Goal: Transaction & Acquisition: Book appointment/travel/reservation

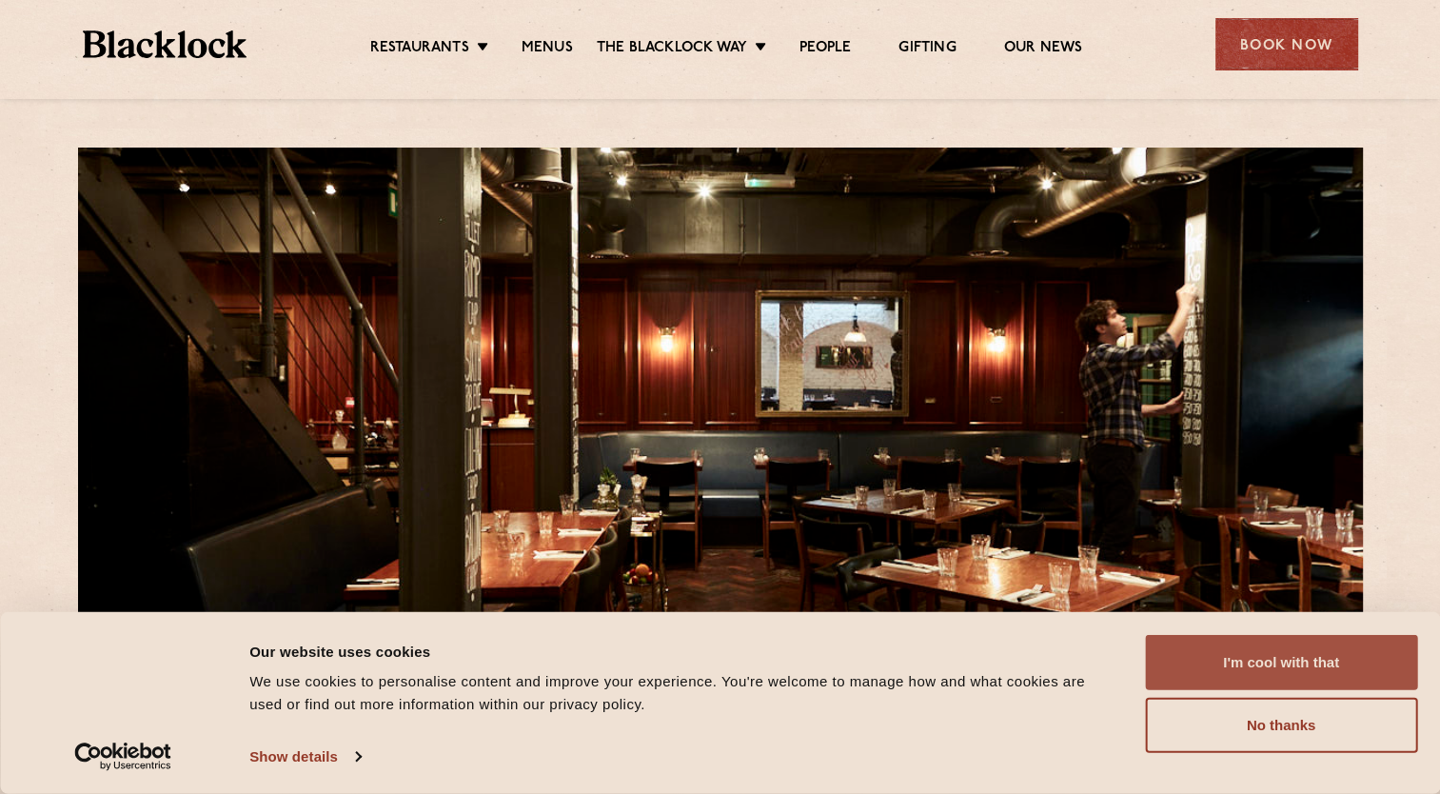
click at [1313, 667] on button "I'm cool with that" at bounding box center [1281, 662] width 272 height 55
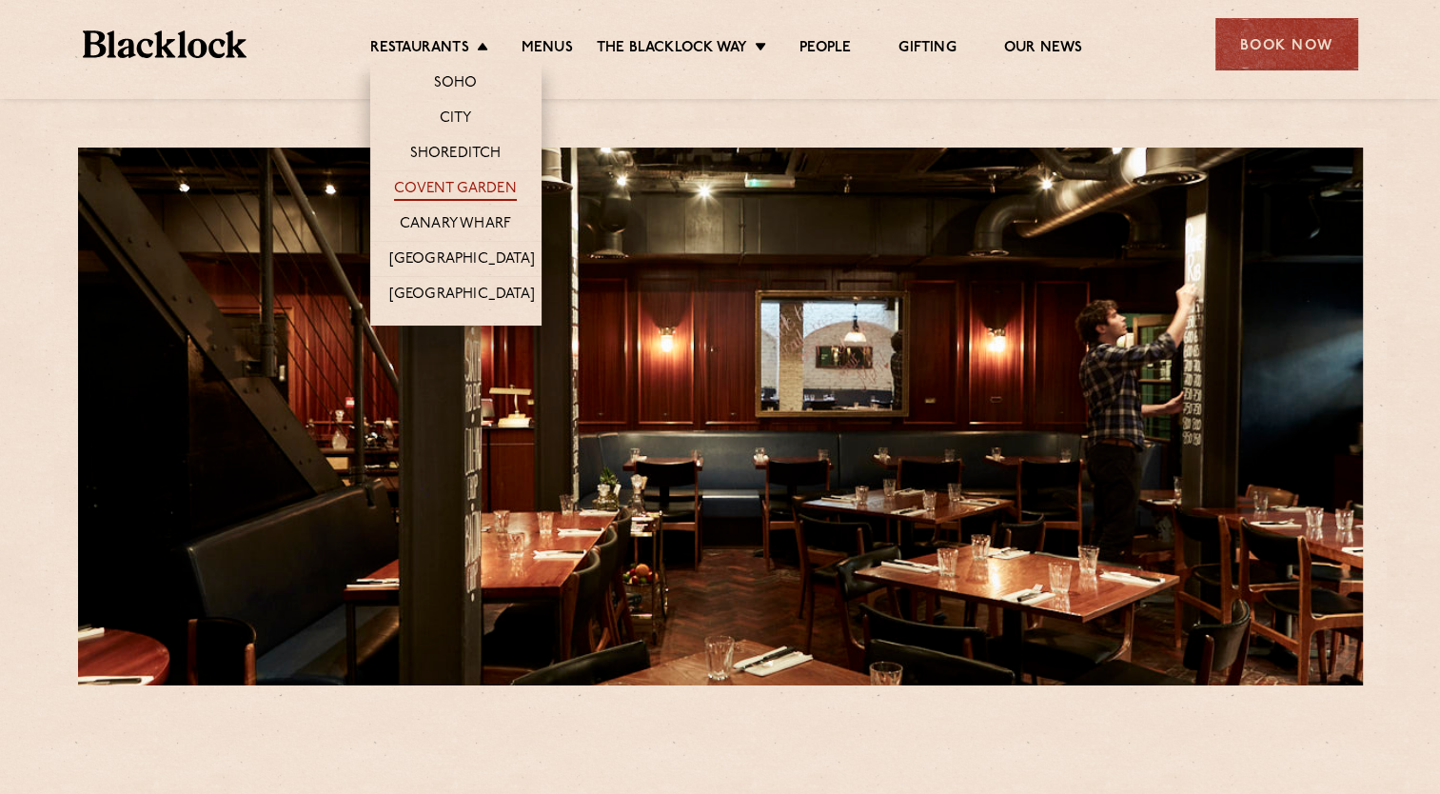
click at [455, 189] on link "Covent Garden" at bounding box center [455, 190] width 123 height 21
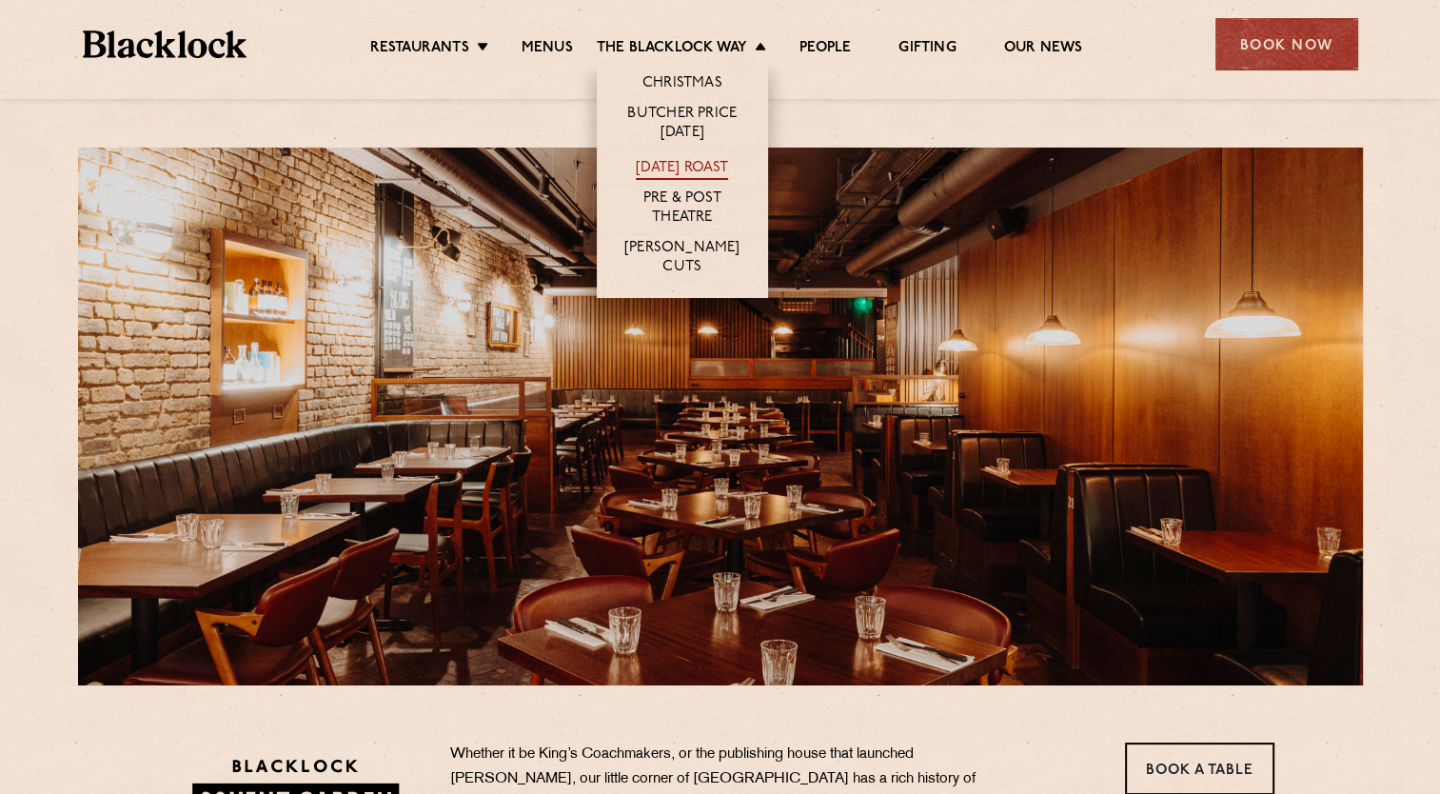
click at [699, 170] on link "[DATE] Roast" at bounding box center [682, 169] width 92 height 21
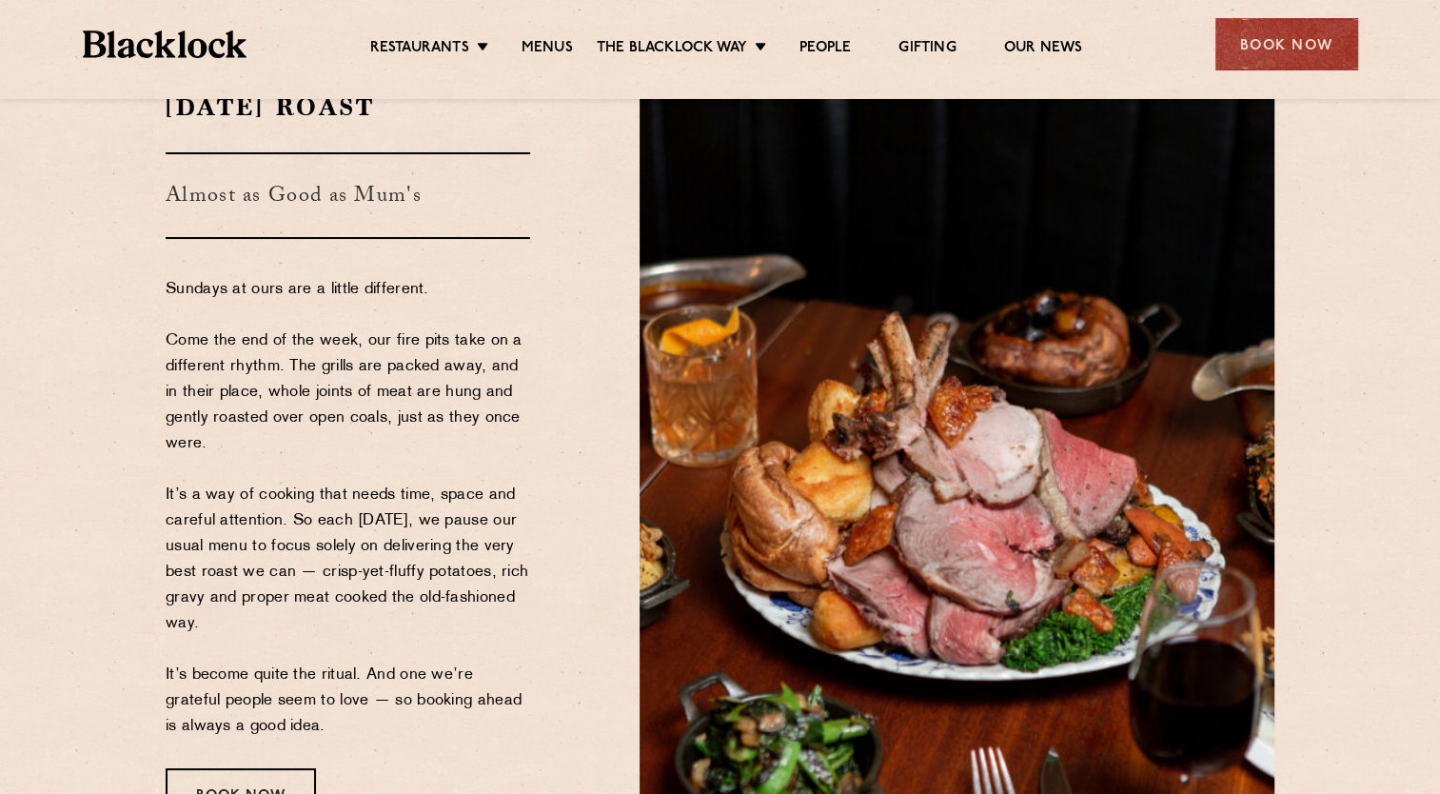
scroll to position [286, 0]
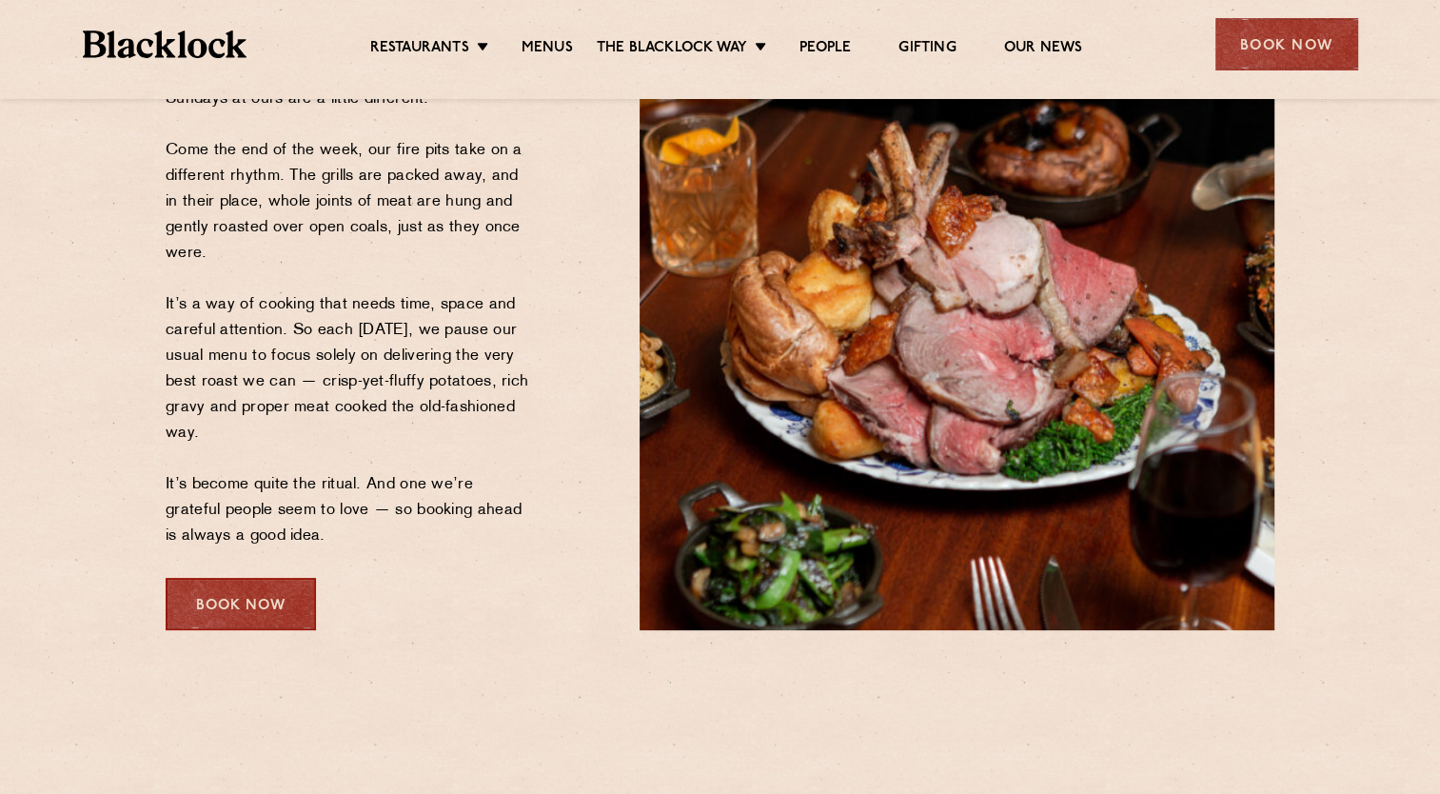
click at [241, 616] on div "Book Now" at bounding box center [241, 604] width 150 height 52
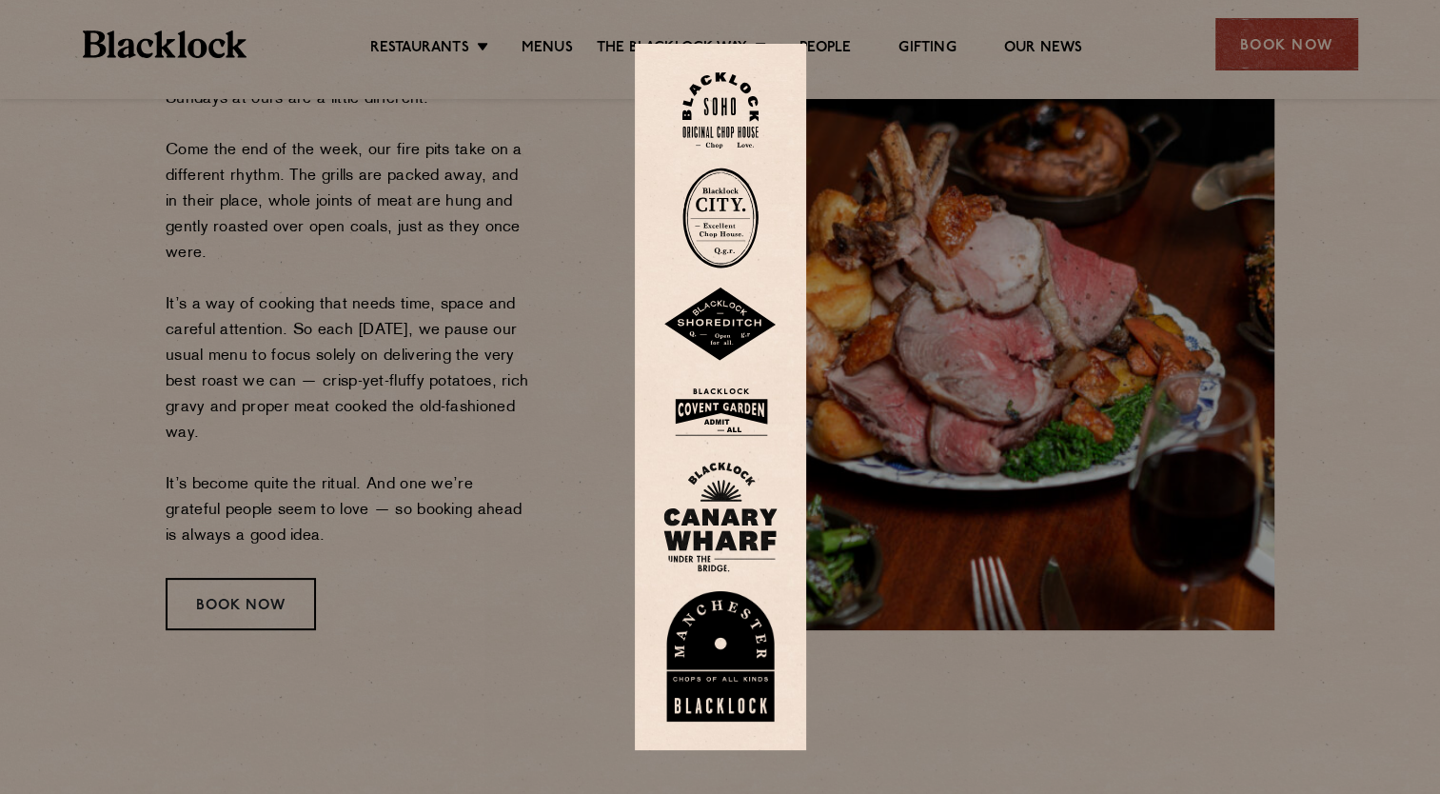
click at [723, 89] on img at bounding box center [720, 110] width 76 height 77
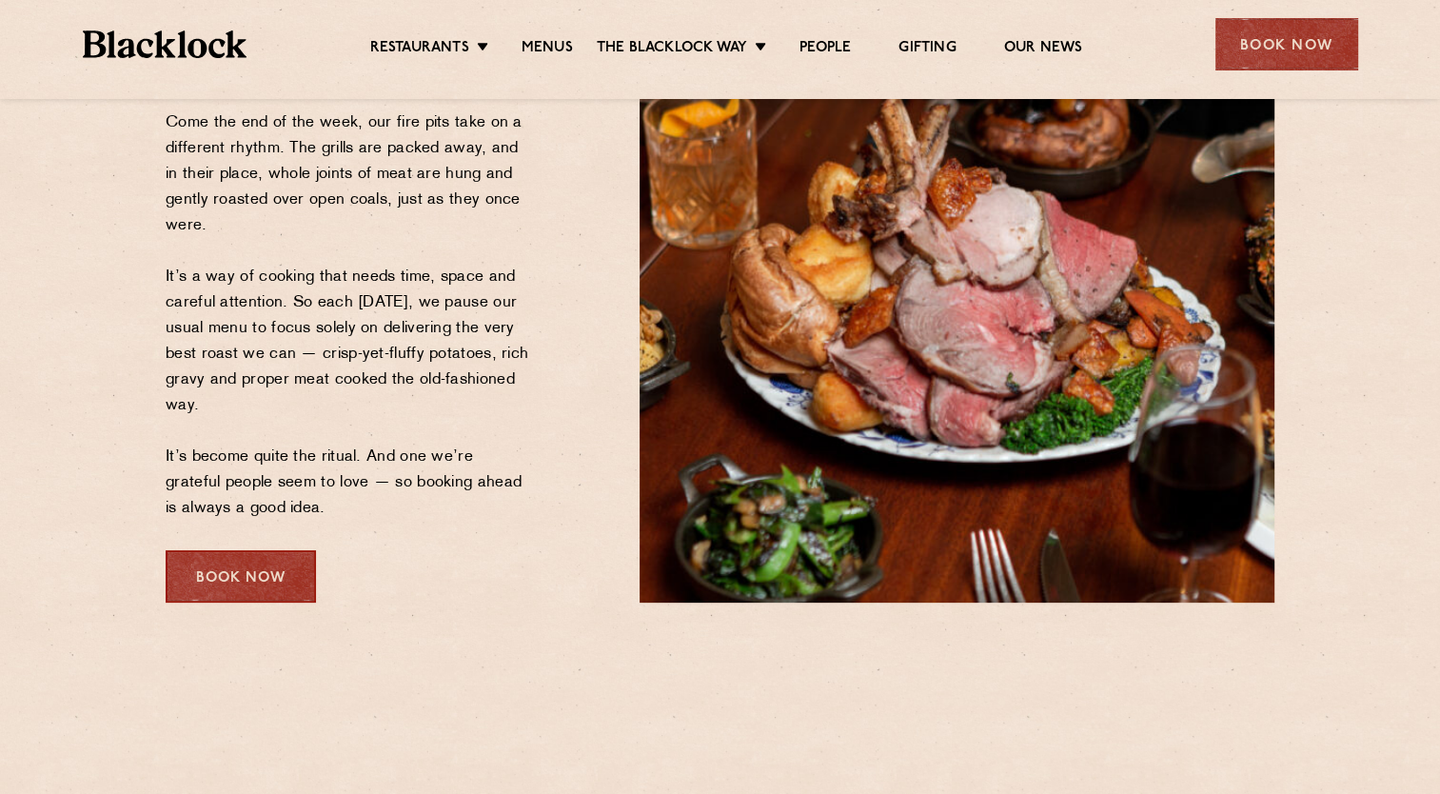
click at [230, 585] on div "Book Now" at bounding box center [241, 576] width 150 height 52
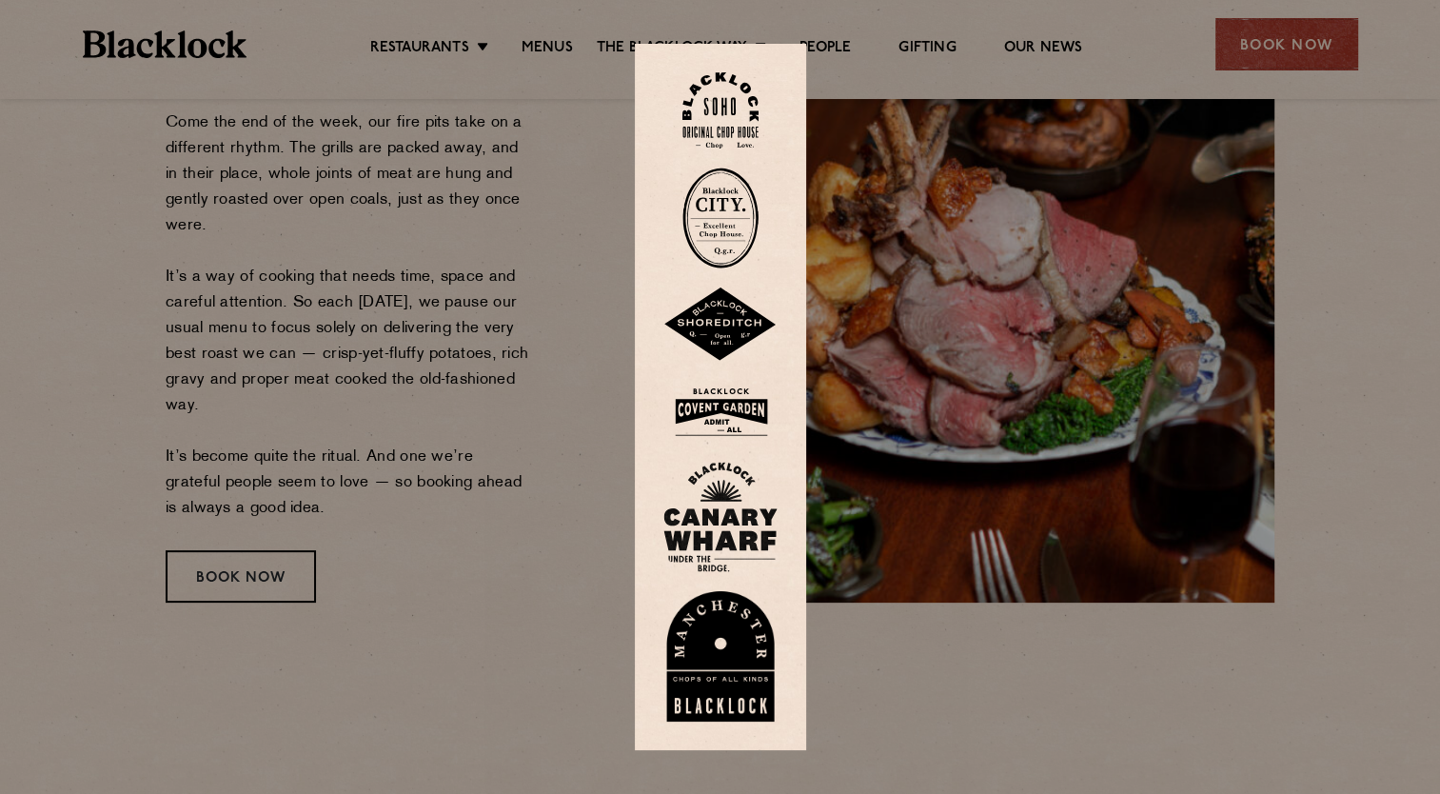
click at [725, 409] on img at bounding box center [720, 412] width 114 height 62
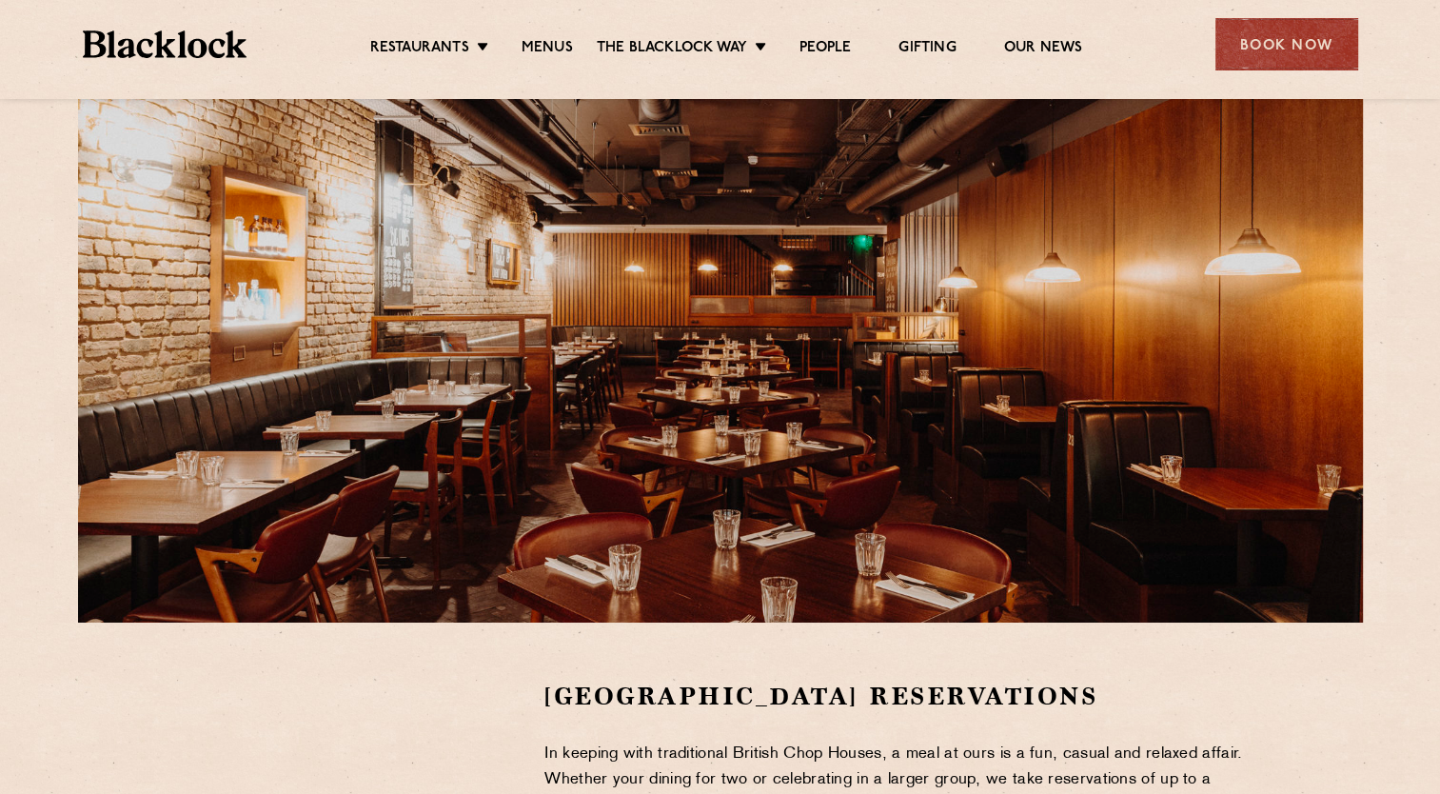
scroll to position [95, 0]
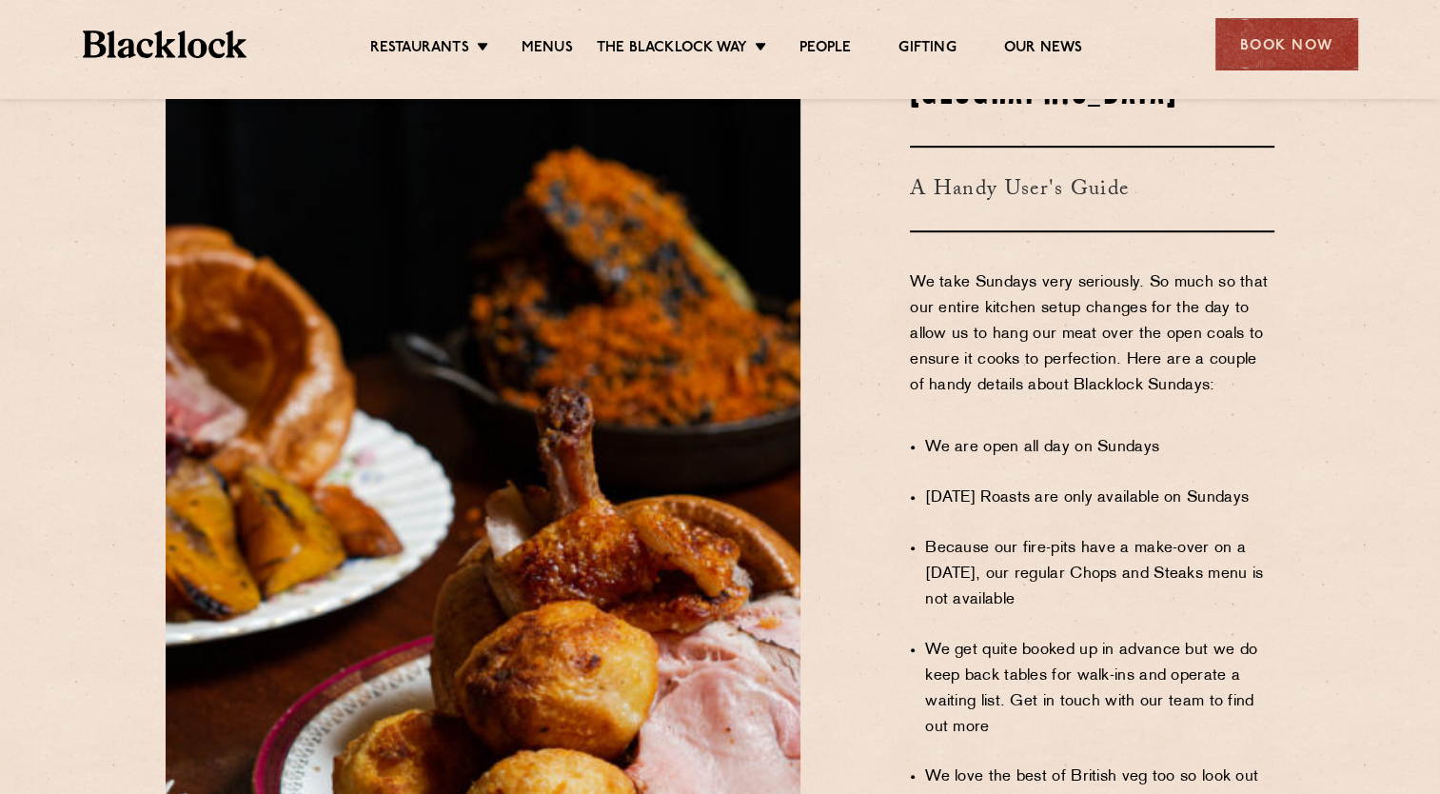
scroll to position [437, 0]
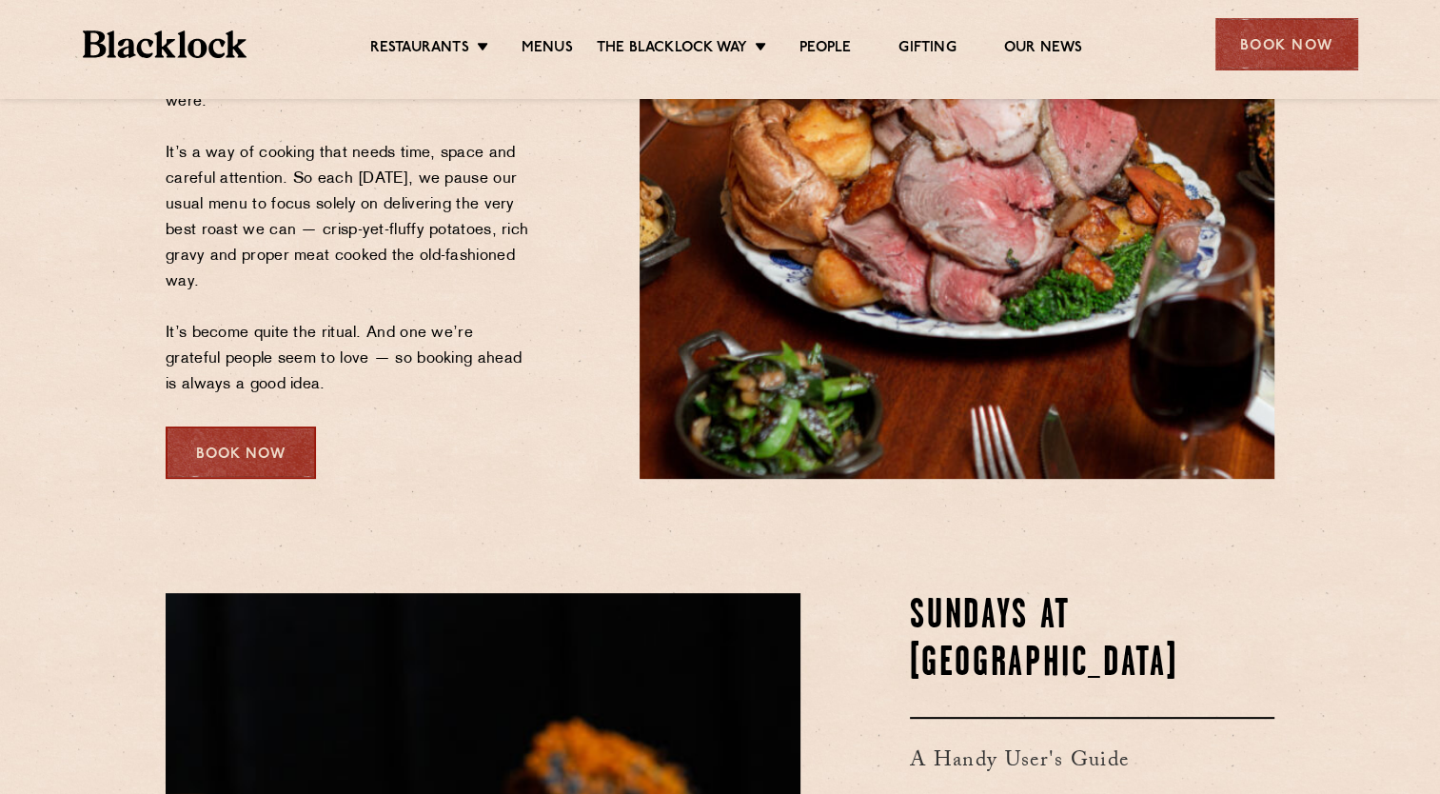
click at [227, 446] on div "Book Now" at bounding box center [241, 452] width 150 height 52
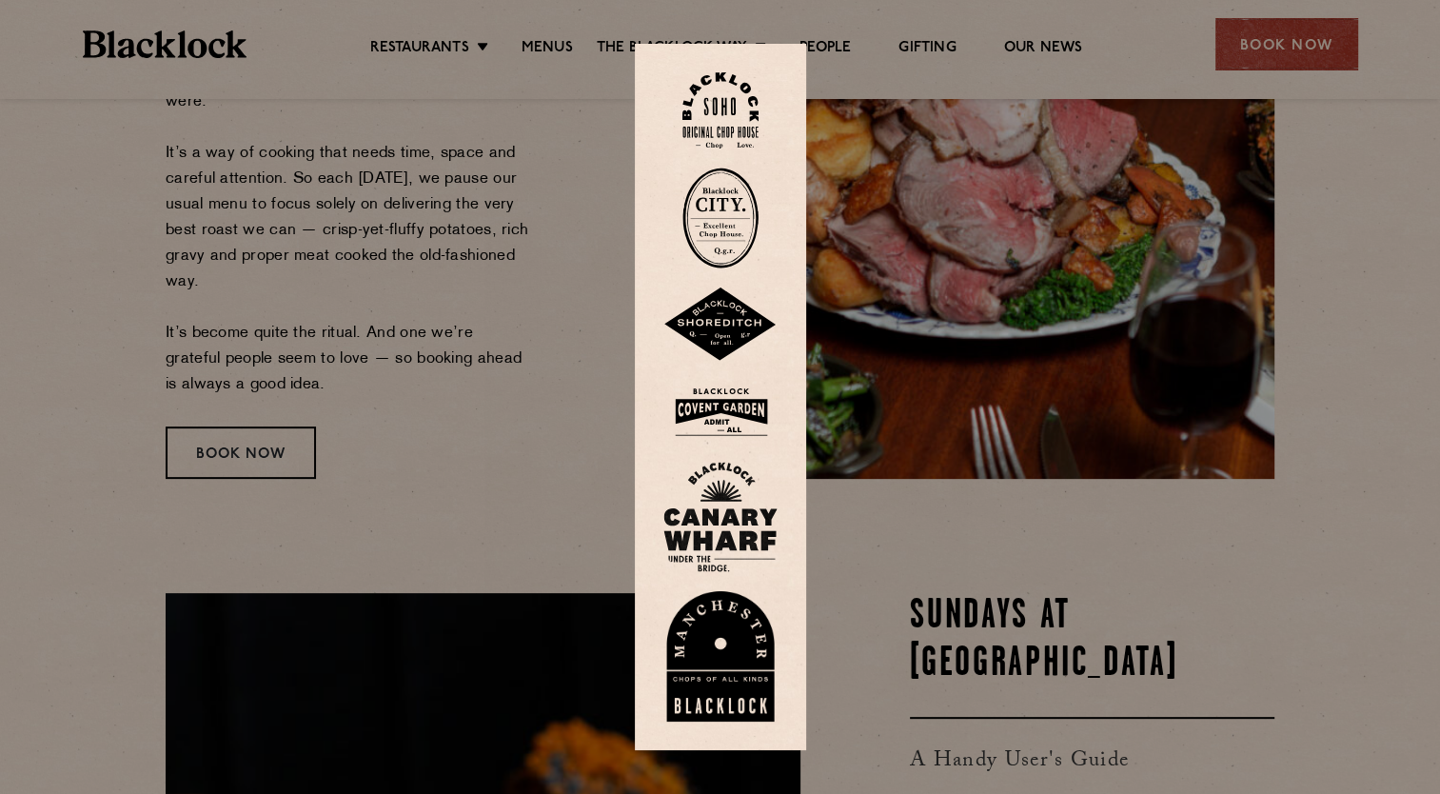
click at [747, 490] on img at bounding box center [720, 517] width 114 height 110
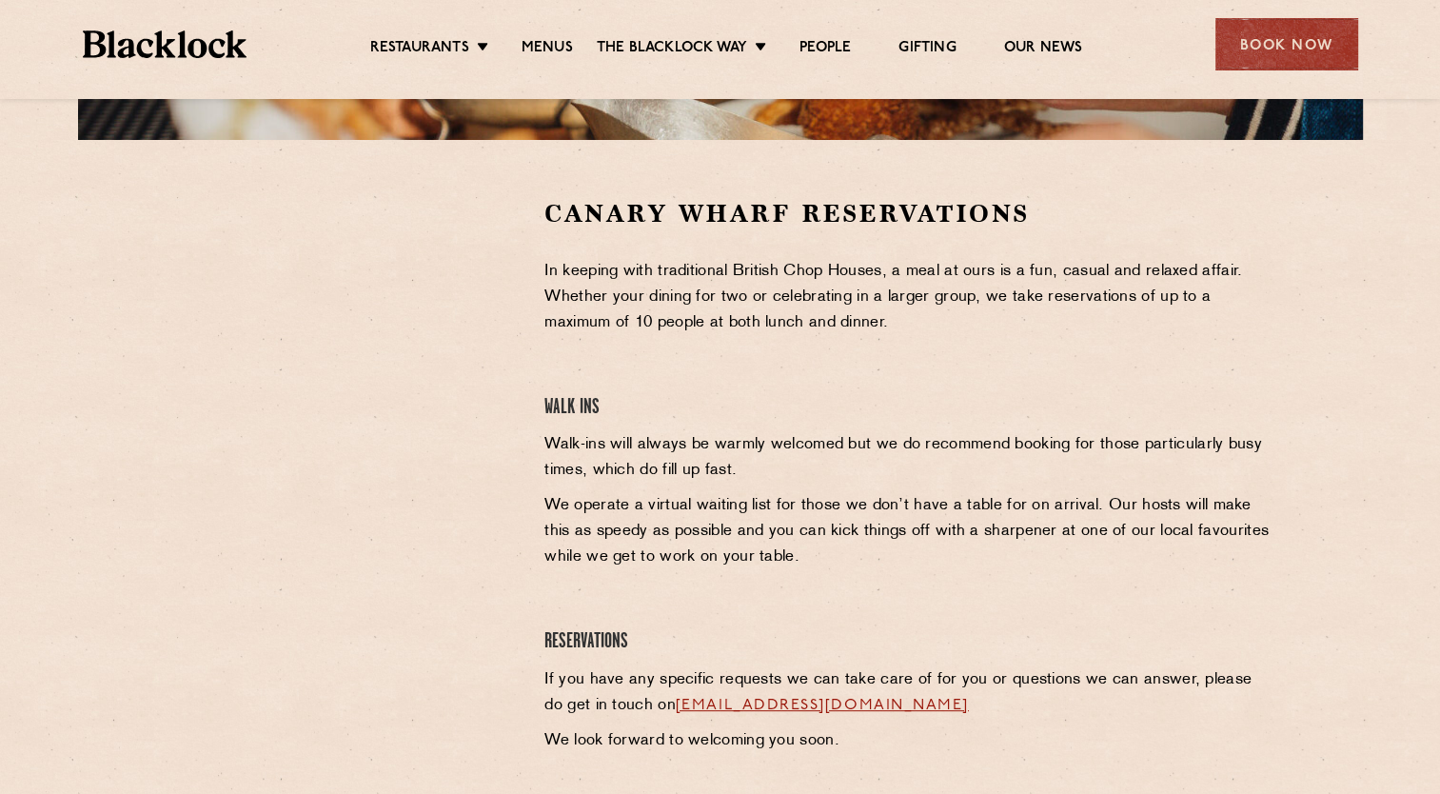
scroll to position [476, 0]
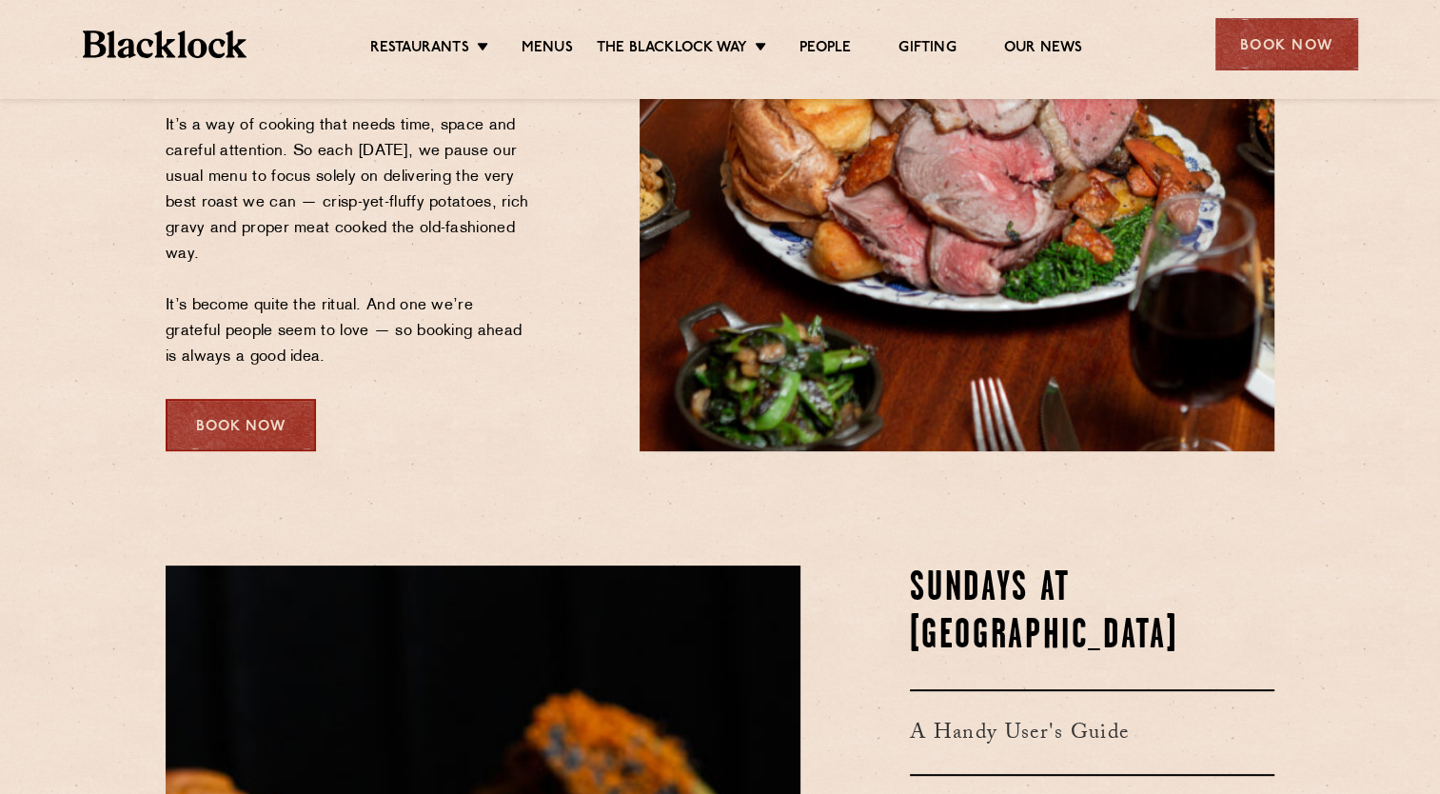
click at [244, 439] on div "Book Now" at bounding box center [241, 425] width 150 height 52
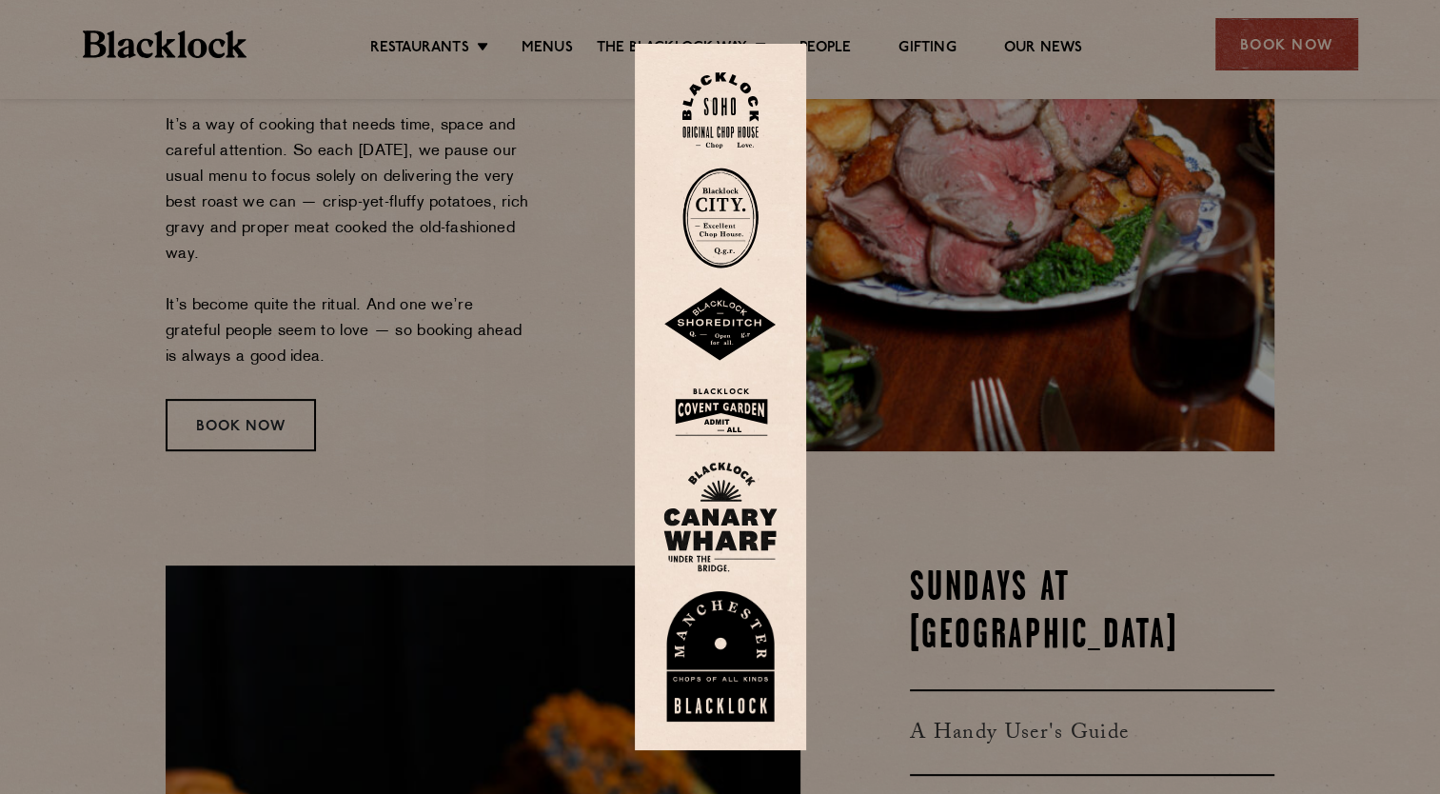
click at [736, 311] on img at bounding box center [720, 324] width 114 height 74
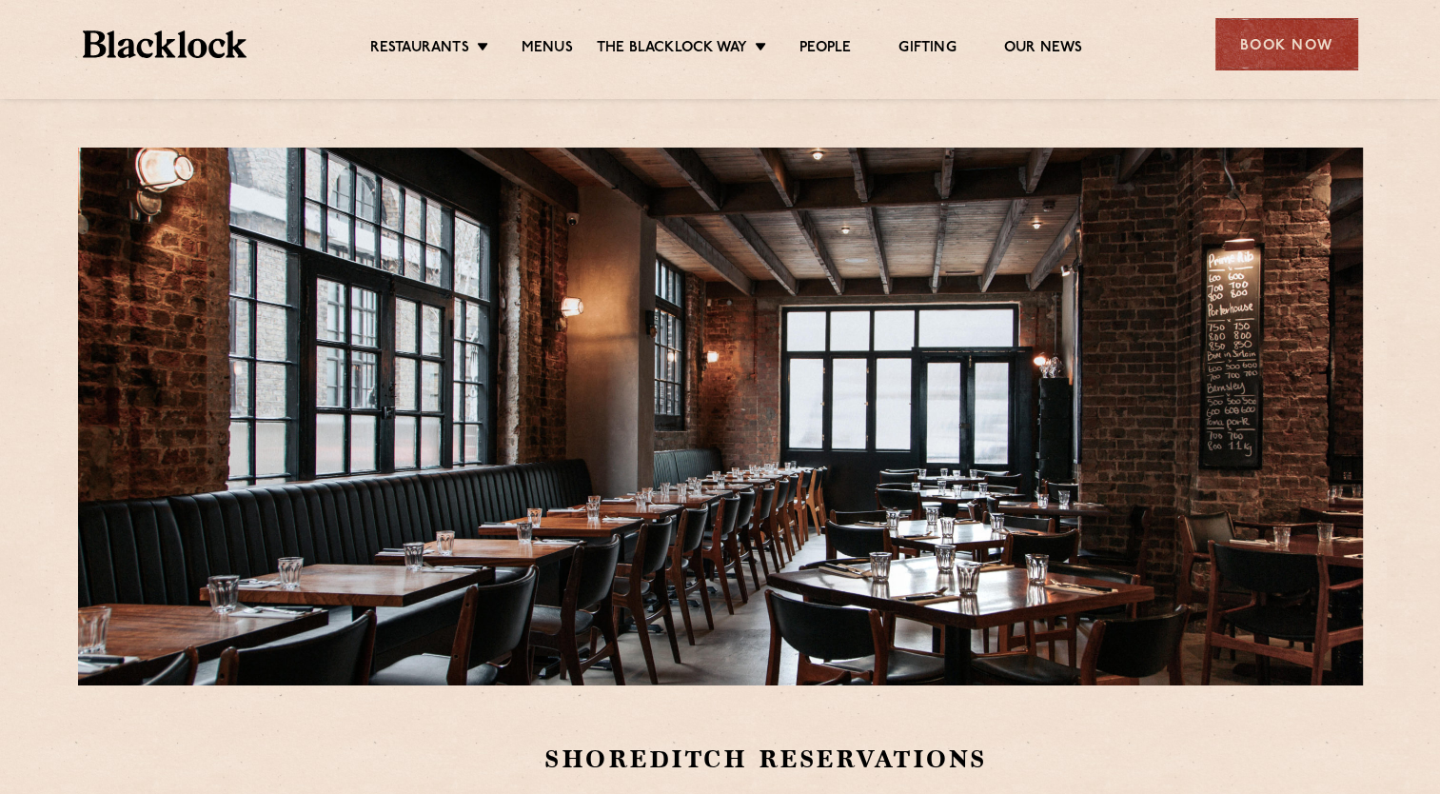
scroll to position [381, 0]
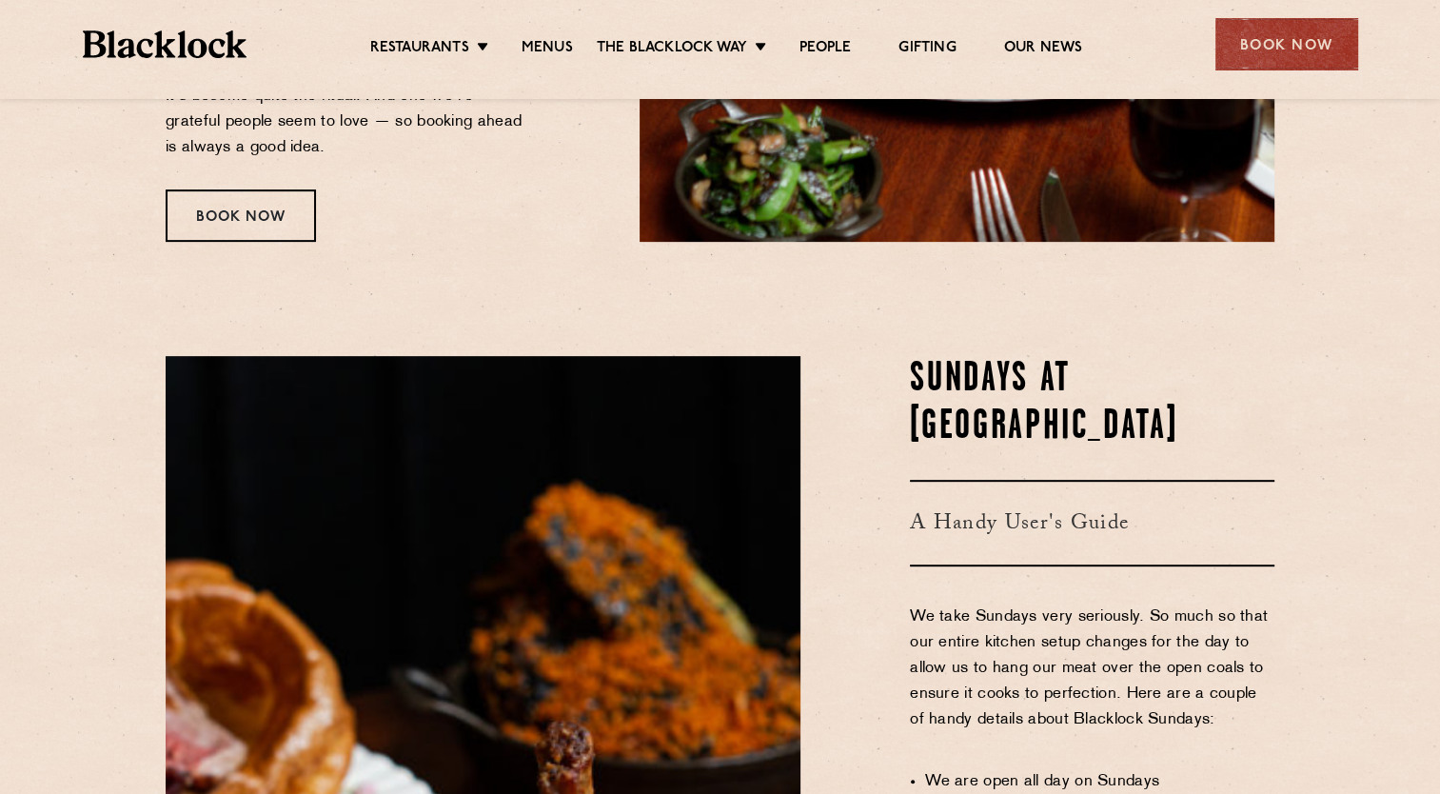
scroll to position [683, 0]
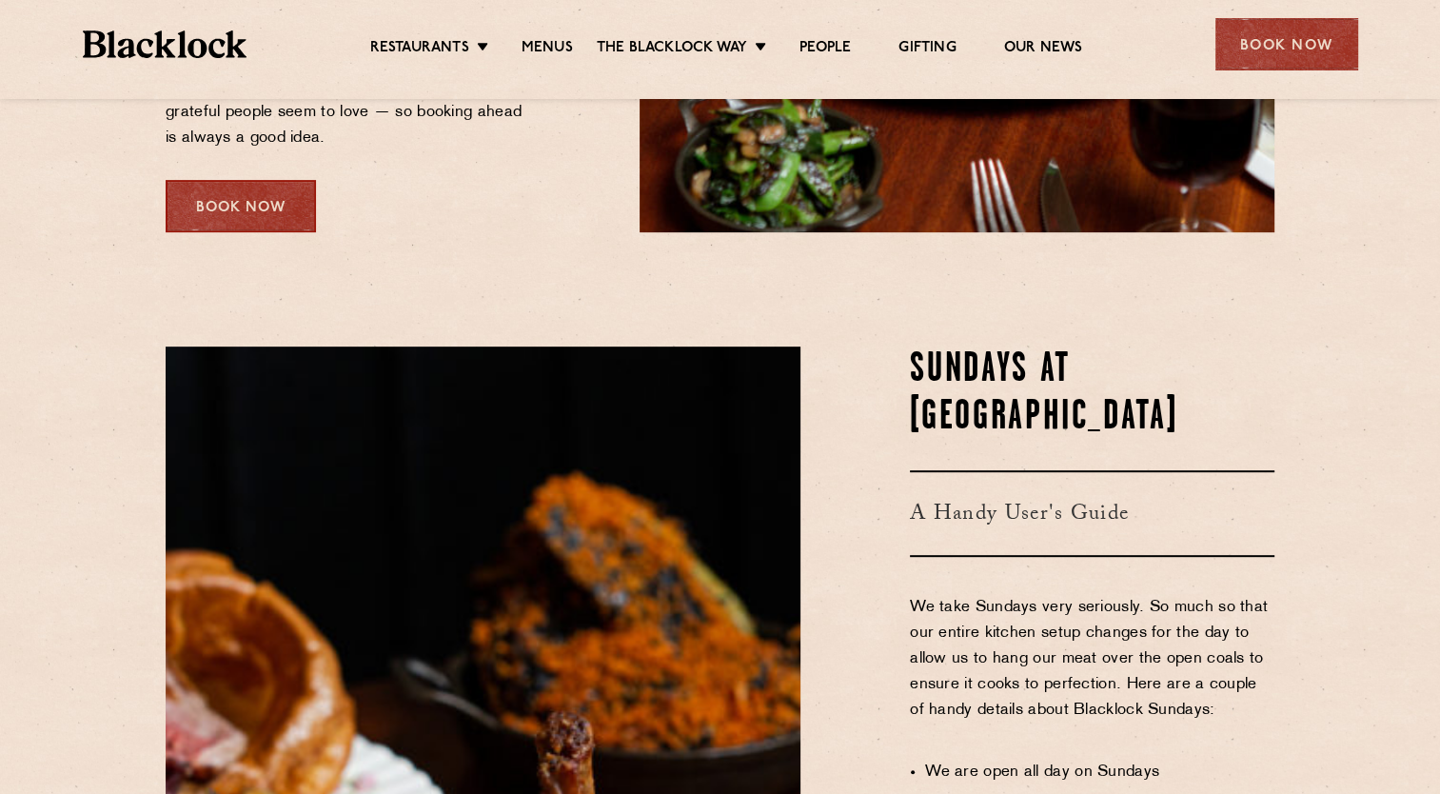
click at [292, 211] on div "Book Now" at bounding box center [241, 206] width 150 height 52
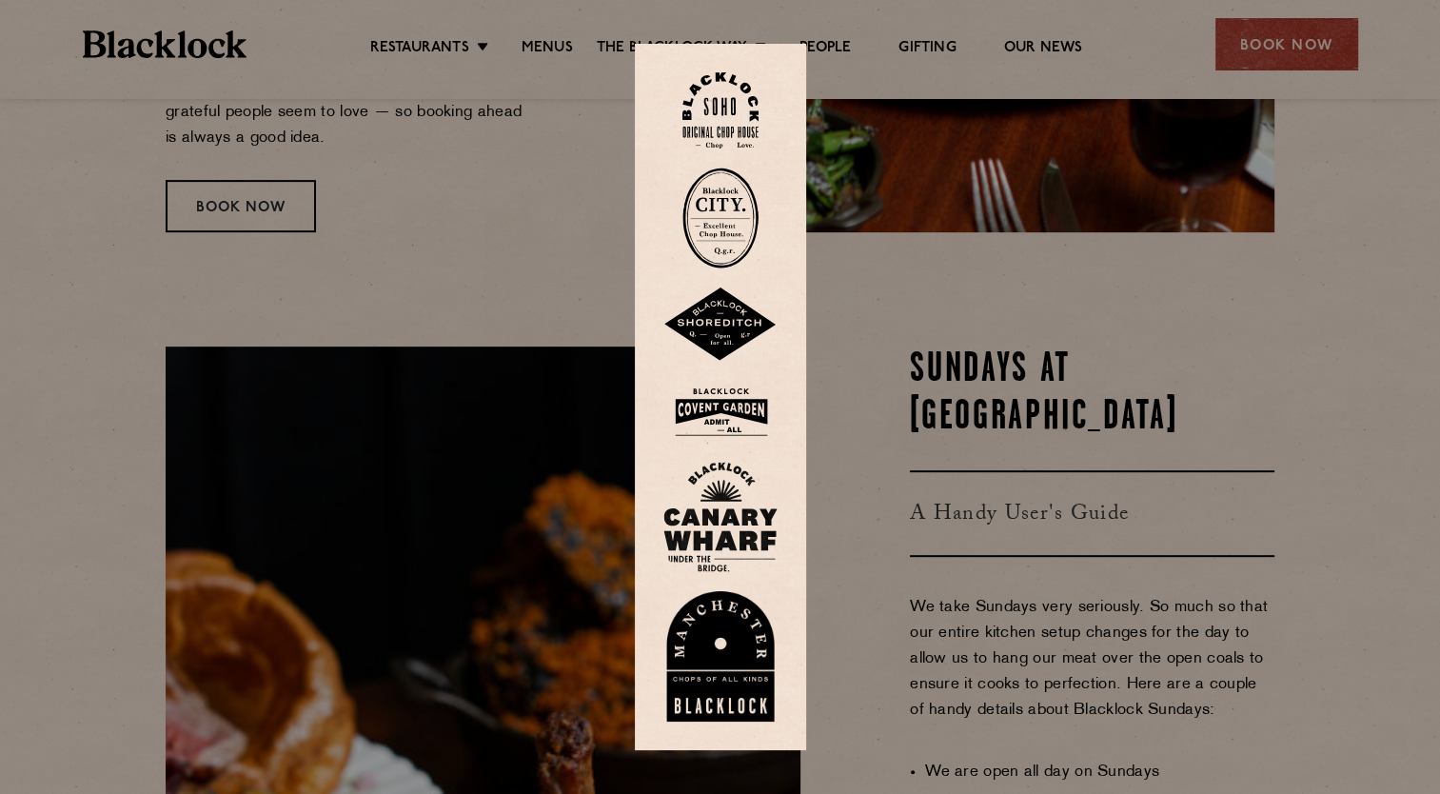
click at [724, 205] on img at bounding box center [720, 218] width 76 height 101
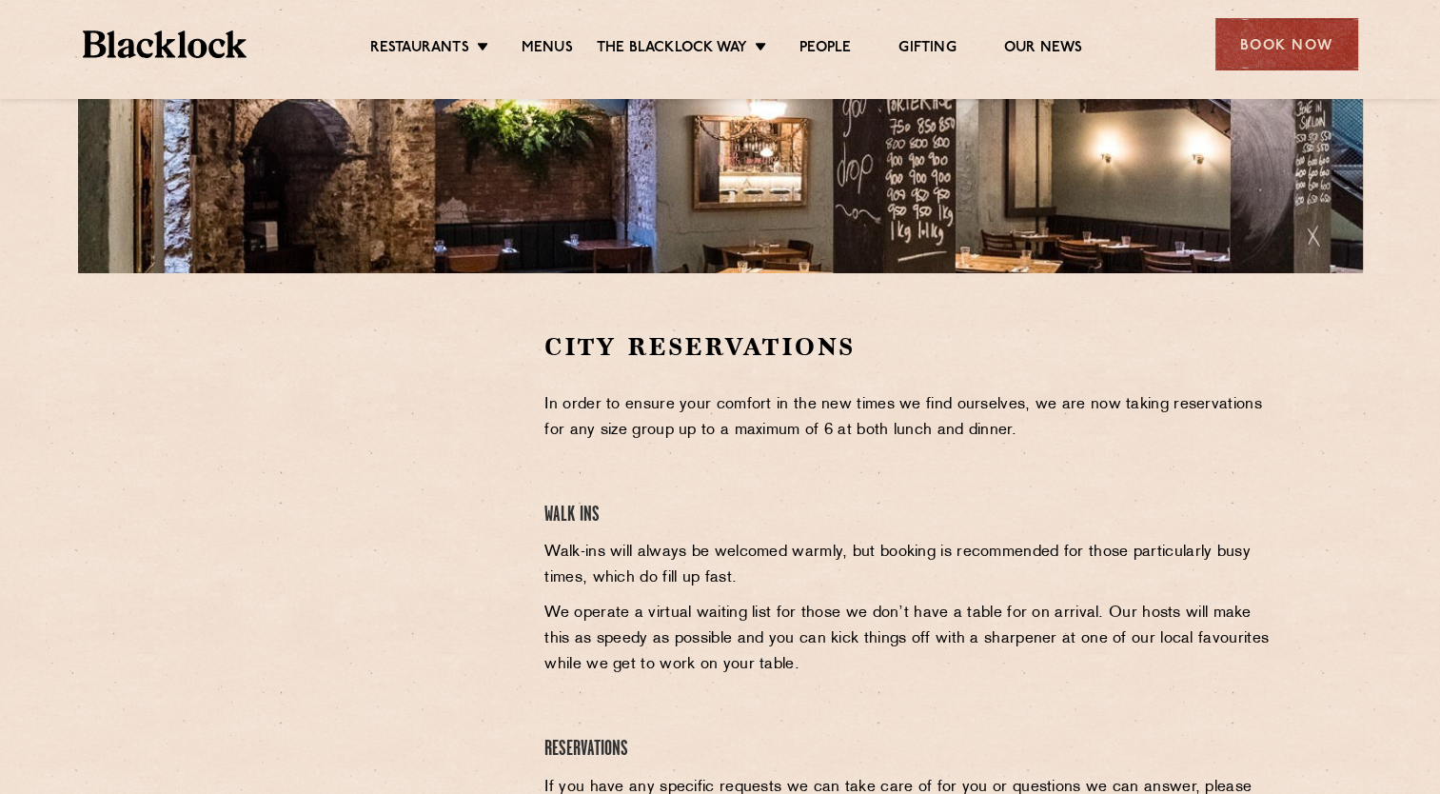
scroll to position [190, 0]
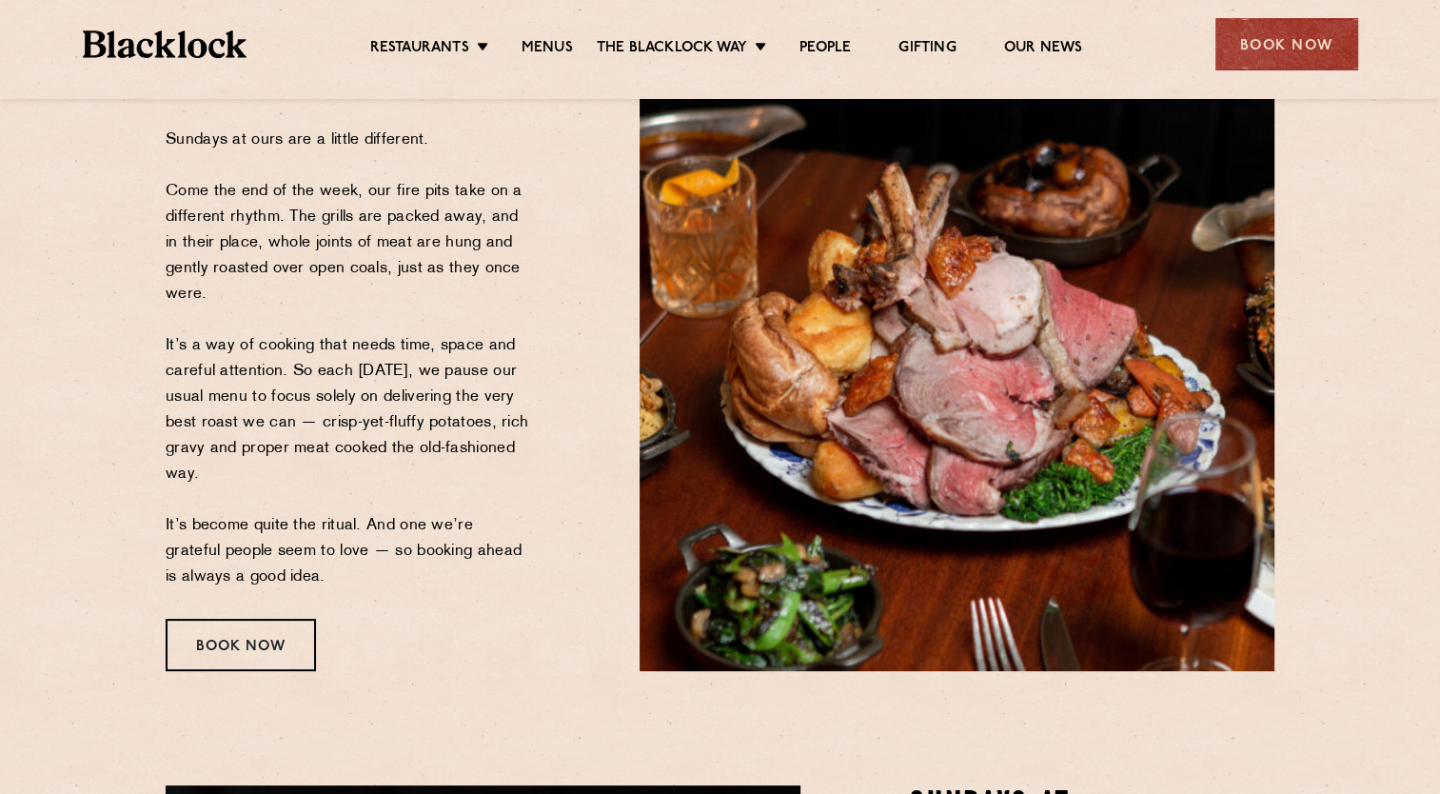
scroll to position [398, 0]
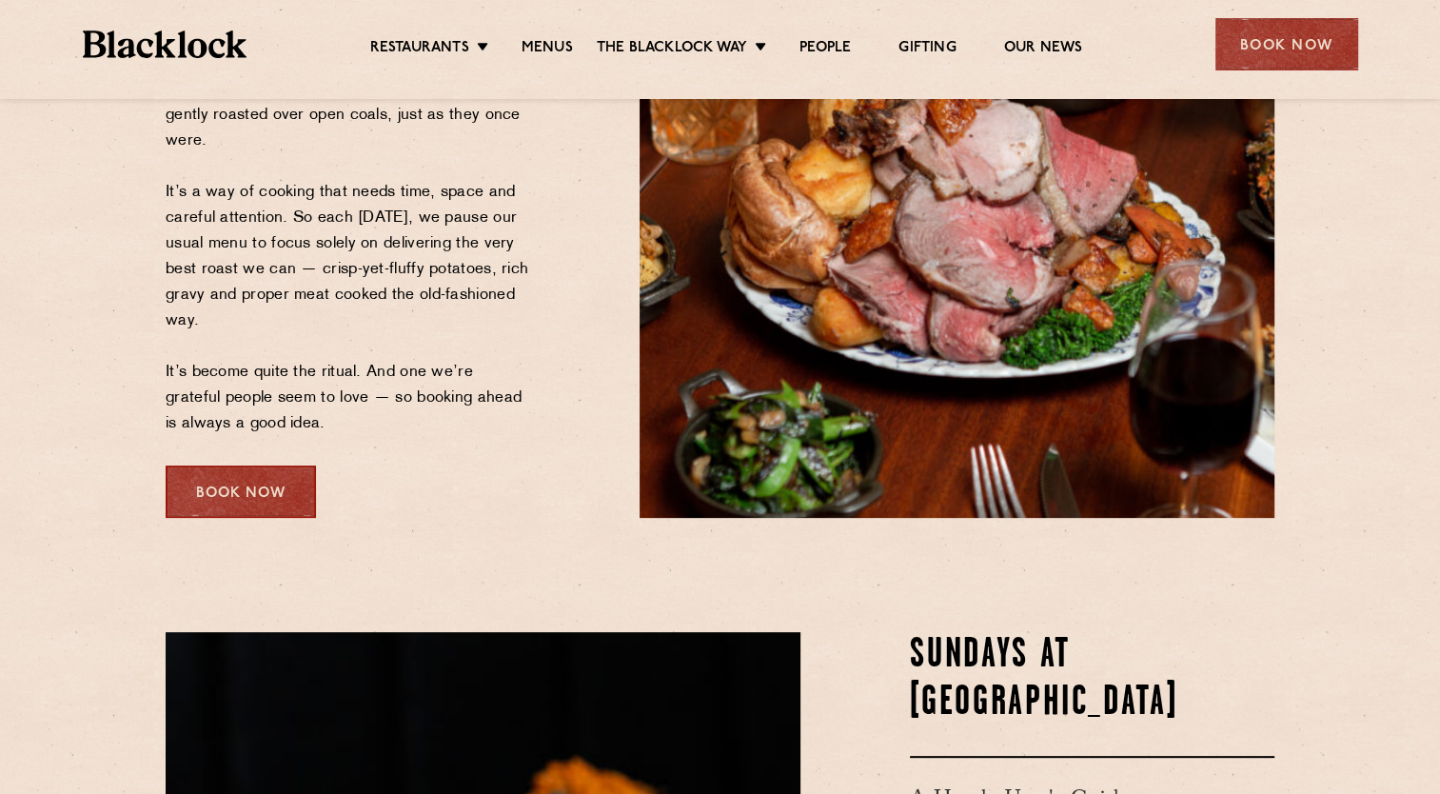
click at [183, 478] on div "Book Now" at bounding box center [241, 491] width 150 height 52
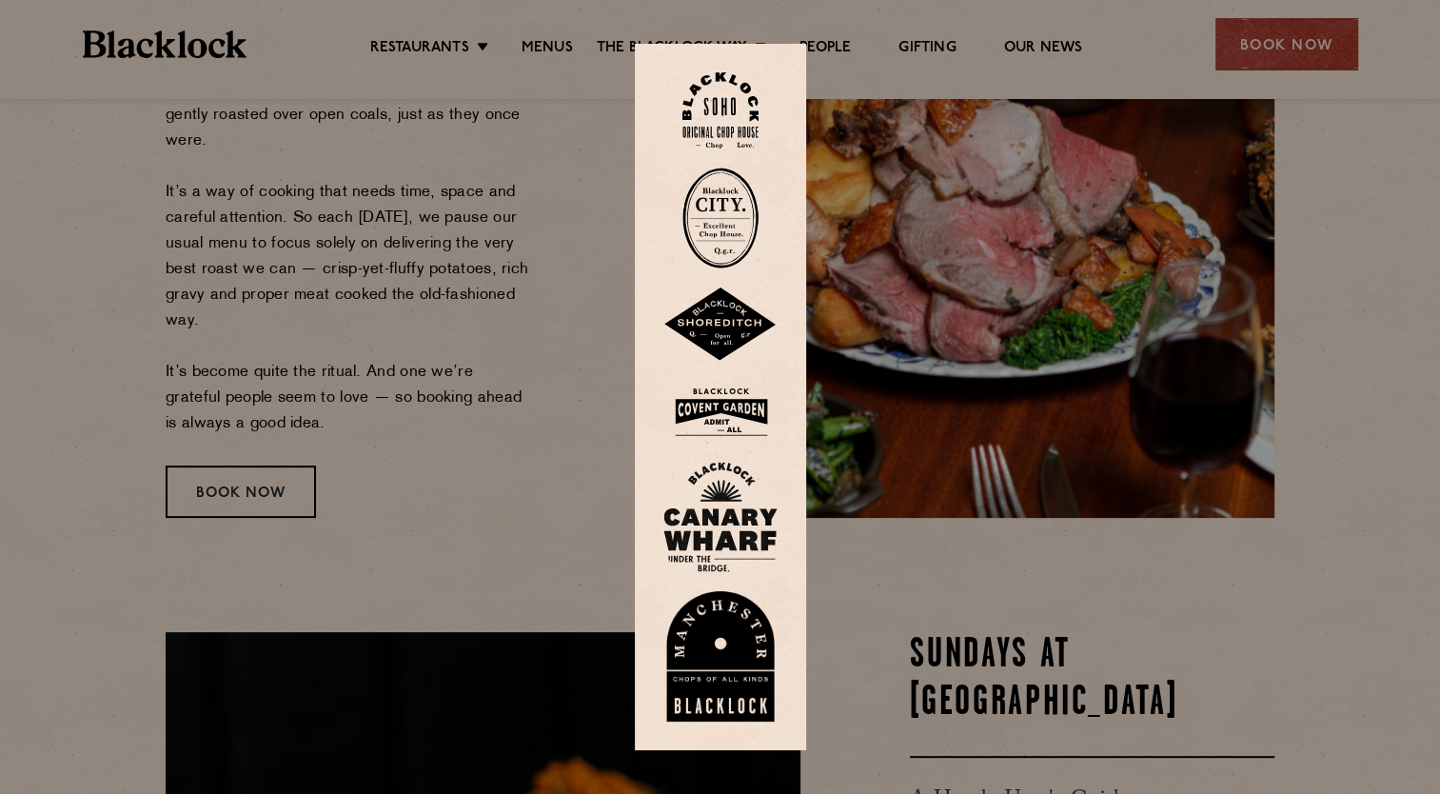
click at [726, 515] on img at bounding box center [720, 517] width 114 height 110
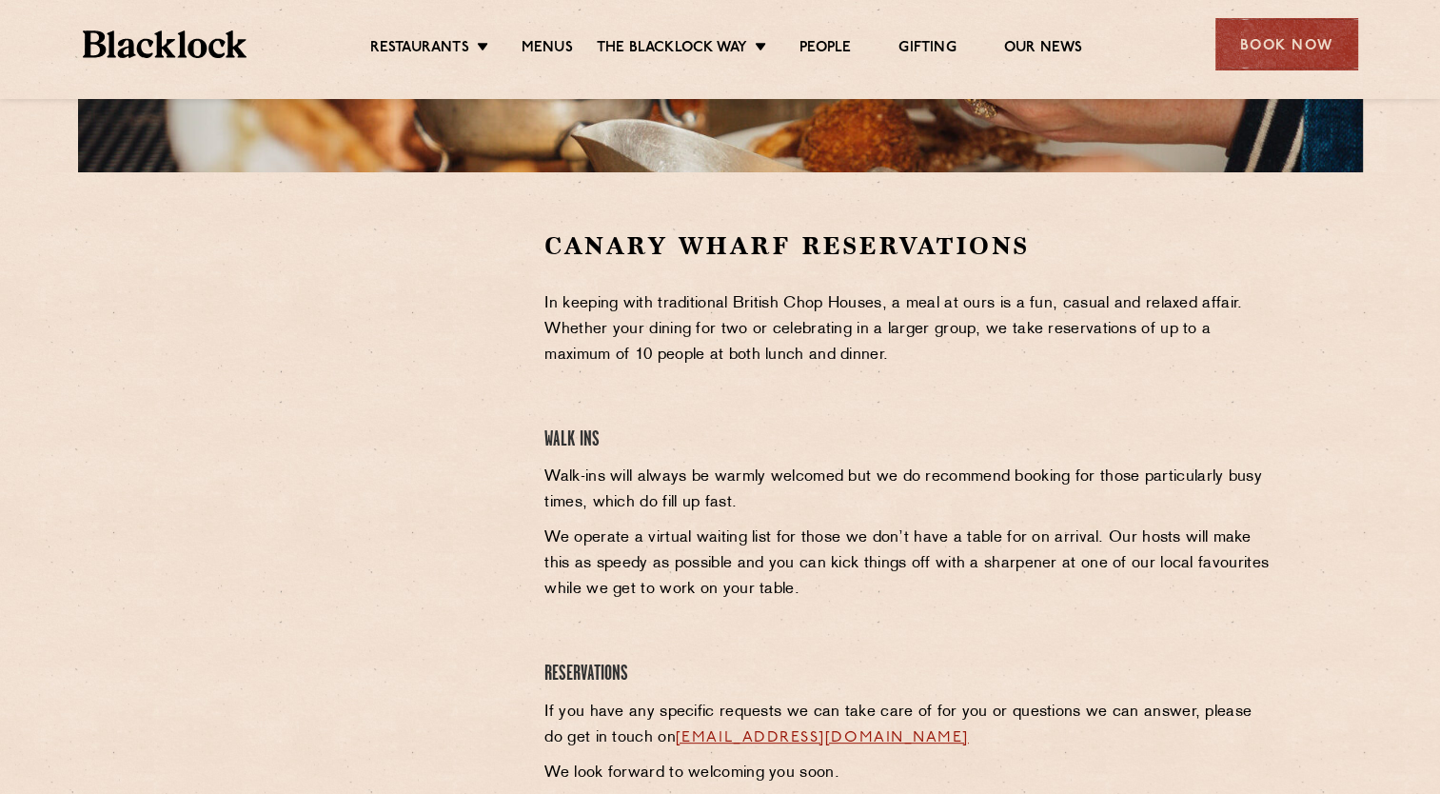
scroll to position [366, 0]
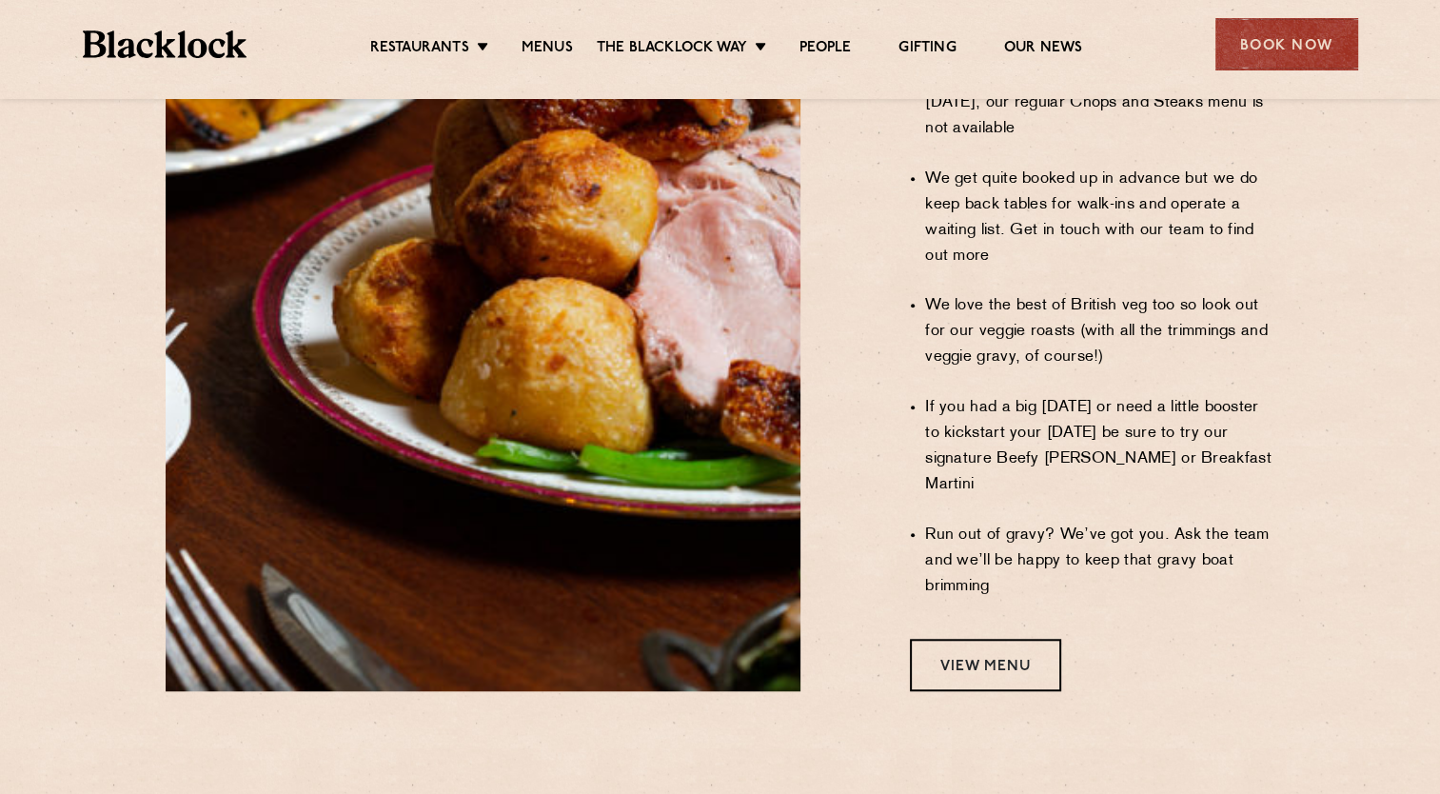
scroll to position [1523, 0]
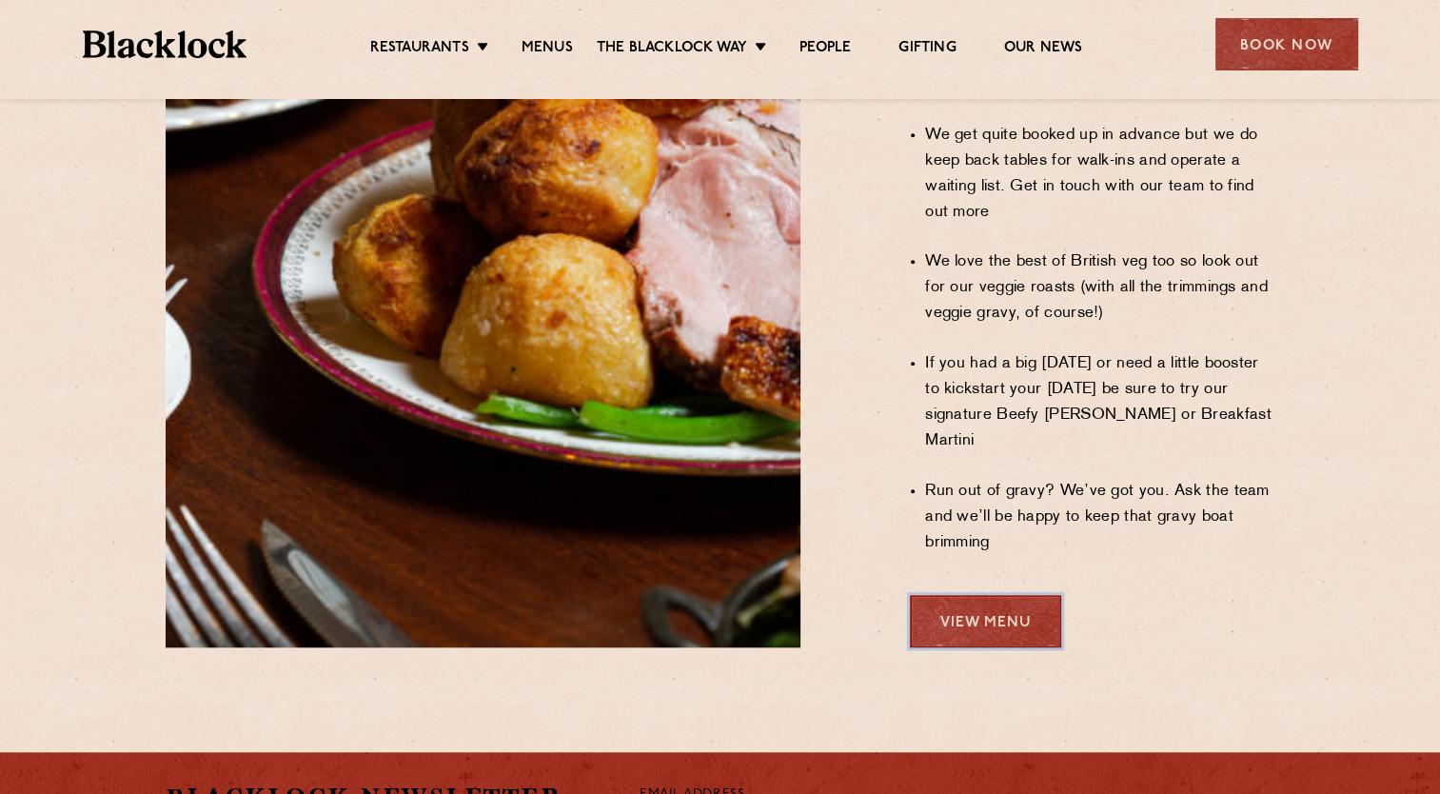
click at [997, 595] on link "View Menu" at bounding box center [985, 621] width 151 height 52
